Goal: Find specific page/section

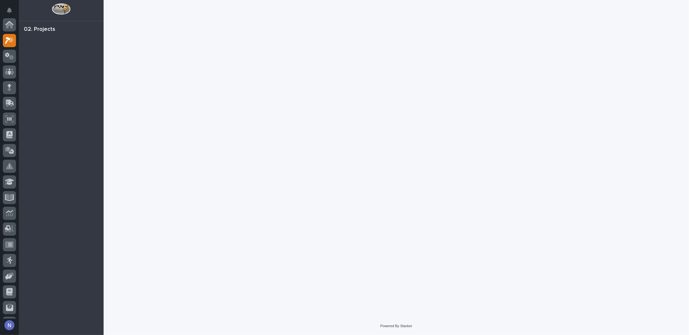
scroll to position [16, 0]
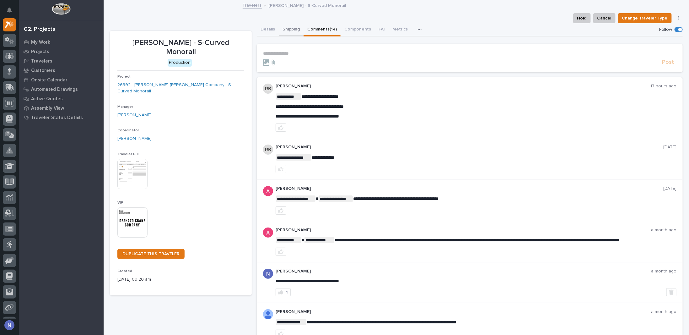
click at [291, 31] on button "Shipping" at bounding box center [291, 29] width 25 height 13
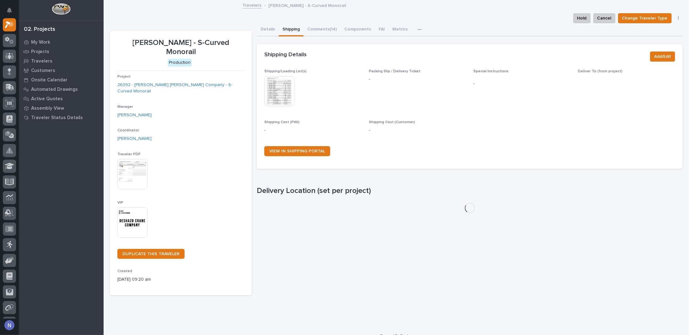
click at [285, 82] on img at bounding box center [279, 91] width 30 height 30
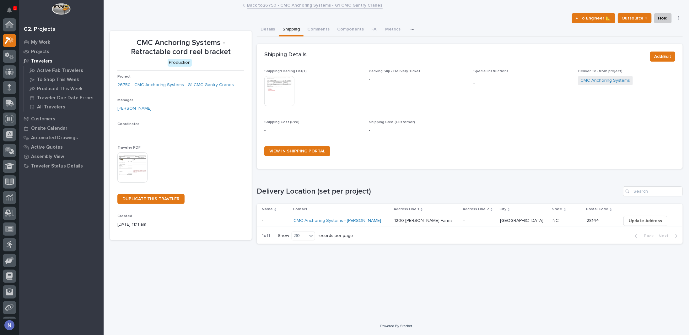
scroll to position [16, 0]
click at [10, 58] on icon at bounding box center [10, 56] width 4 height 6
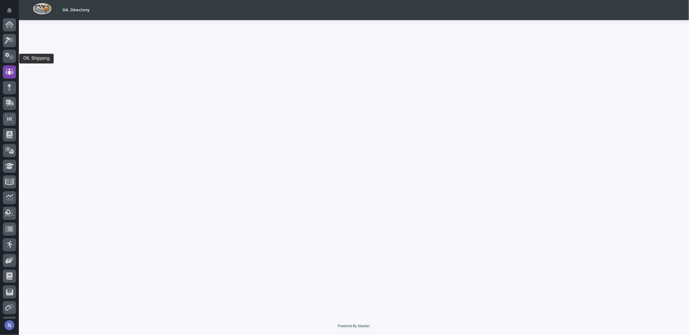
scroll to position [45, 0]
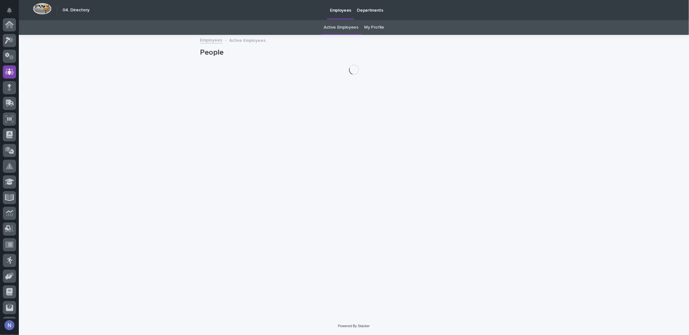
scroll to position [45, 0]
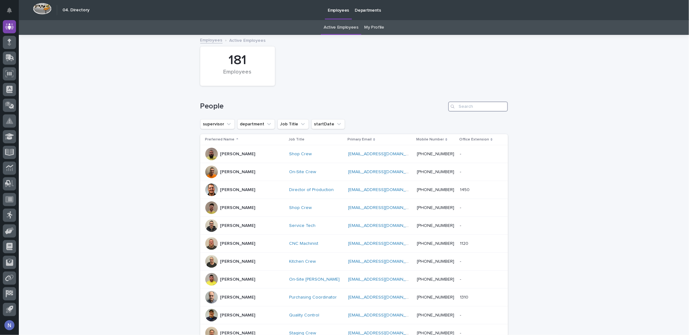
click at [480, 104] on input "Search" at bounding box center [478, 106] width 60 height 10
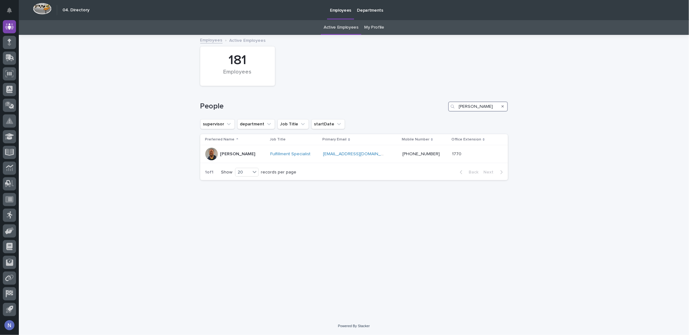
type input "mike j"
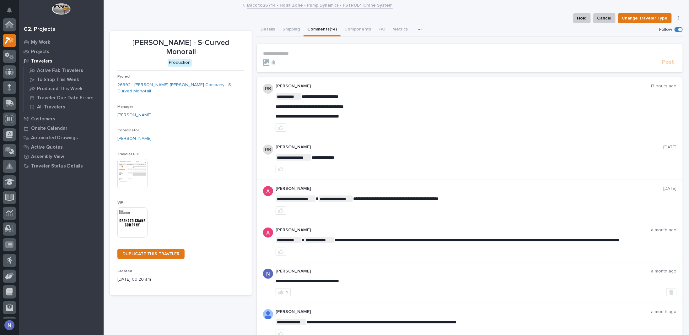
scroll to position [16, 0]
click at [36, 39] on div "My Work" at bounding box center [61, 42] width 82 height 9
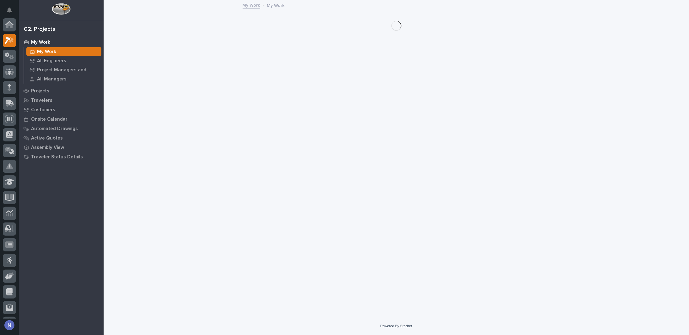
scroll to position [16, 0]
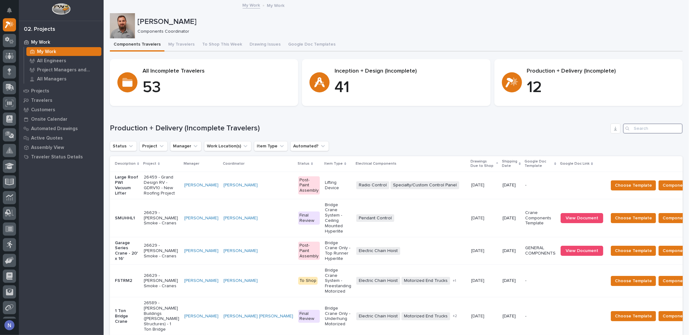
click at [651, 129] on input "Search" at bounding box center [653, 128] width 60 height 10
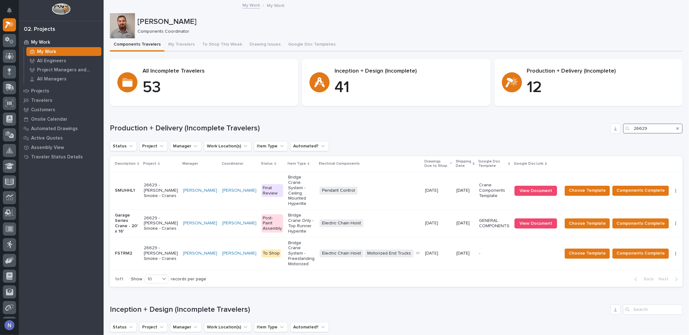
type input "26629"
drag, startPoint x: 668, startPoint y: 145, endPoint x: 689, endPoint y: 155, distance: 22.5
click at [689, 155] on div "My Settings Log Out 02. Projects My Work My Work All Engineers Project Managers…" at bounding box center [344, 167] width 689 height 335
